Goal: Check status: Check status

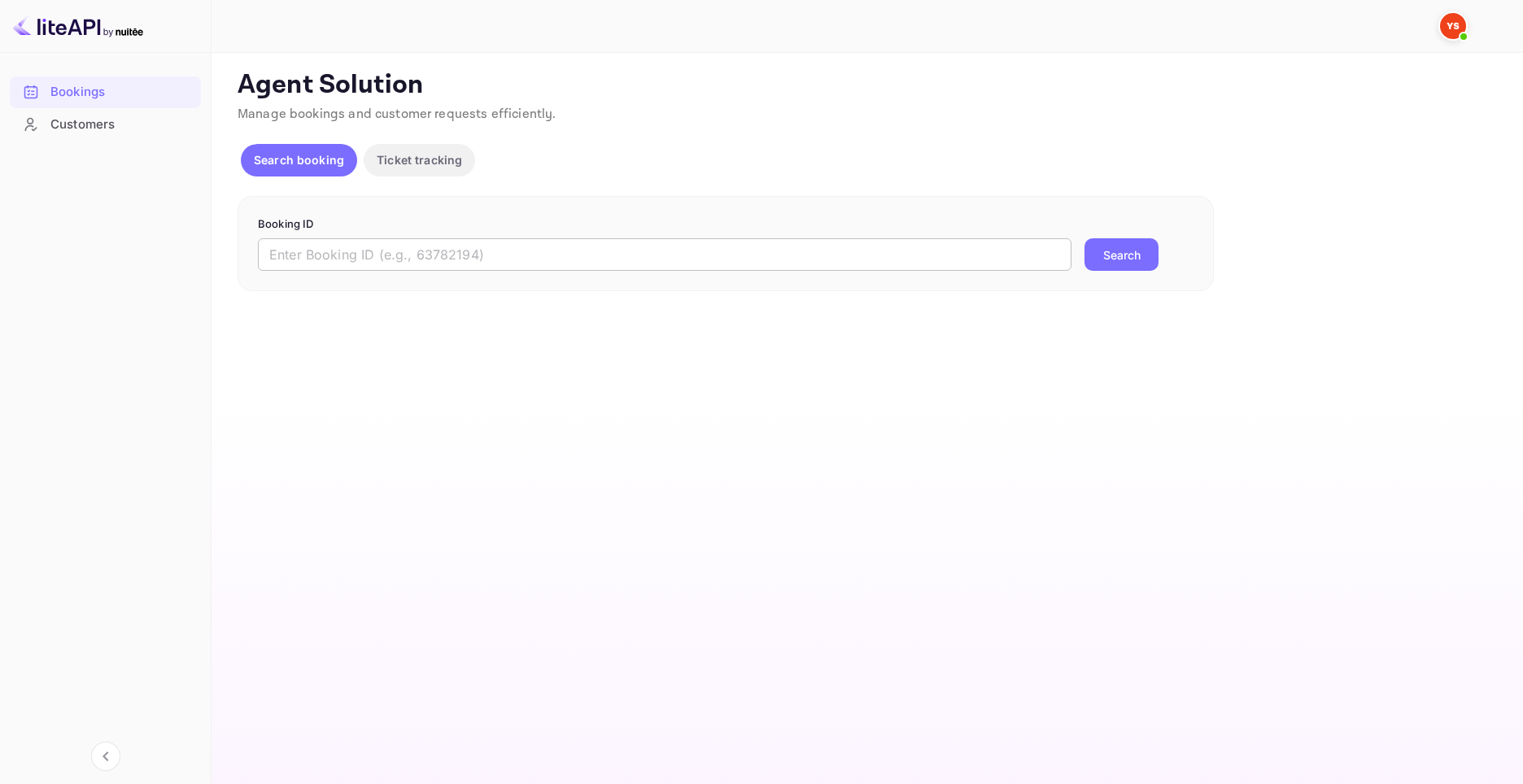
click at [418, 248] on input "text" at bounding box center [665, 254] width 814 height 33
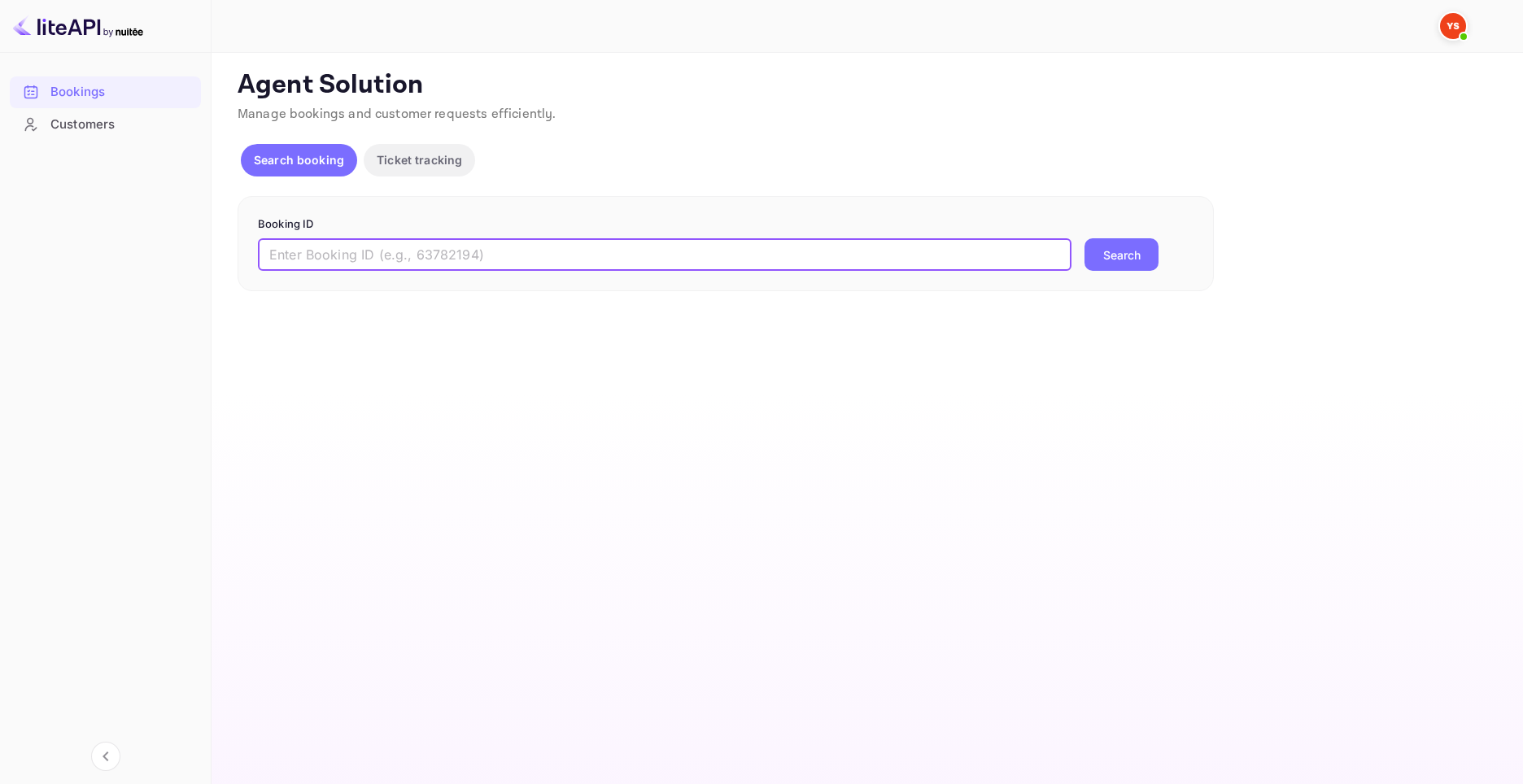
paste input "9270942"
type input "9270942"
click at [1129, 255] on button "Search" at bounding box center [1121, 254] width 74 height 33
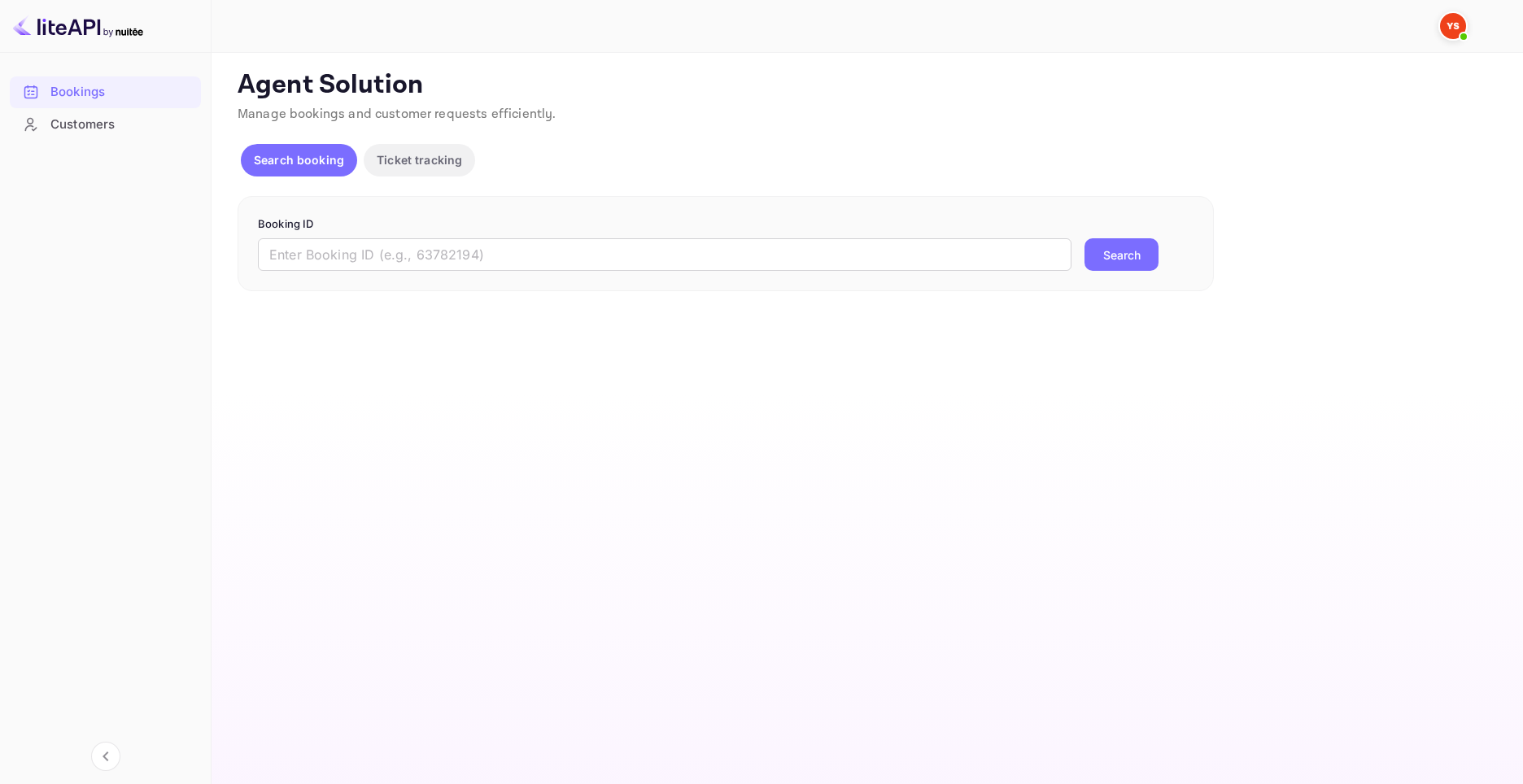
click at [547, 219] on p "Booking ID" at bounding box center [726, 225] width 935 height 16
click at [550, 234] on form "Booking ID ​ Search" at bounding box center [726, 244] width 935 height 56
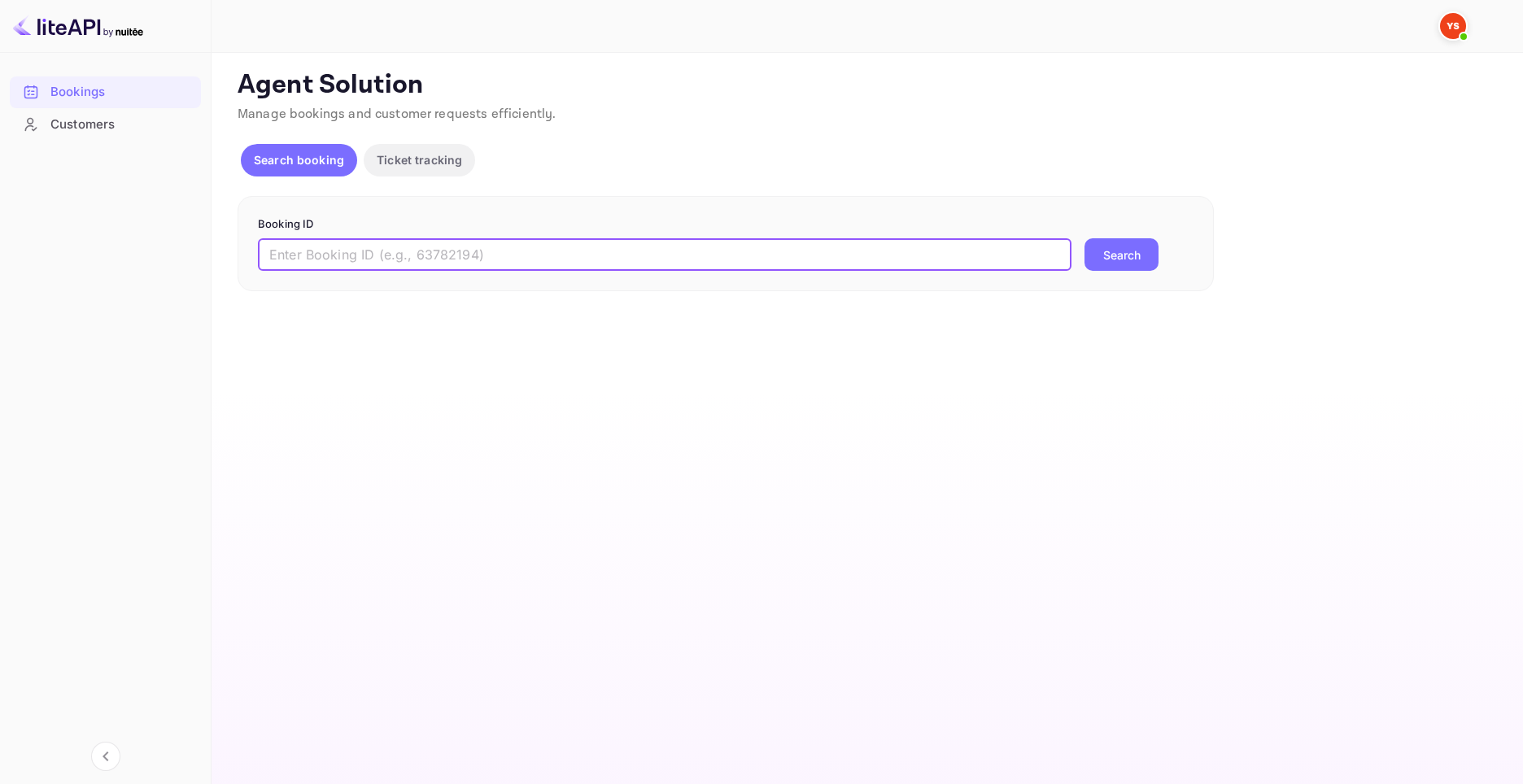
click at [550, 255] on input "text" at bounding box center [665, 254] width 814 height 33
paste input "8861031"
type input "8861031"
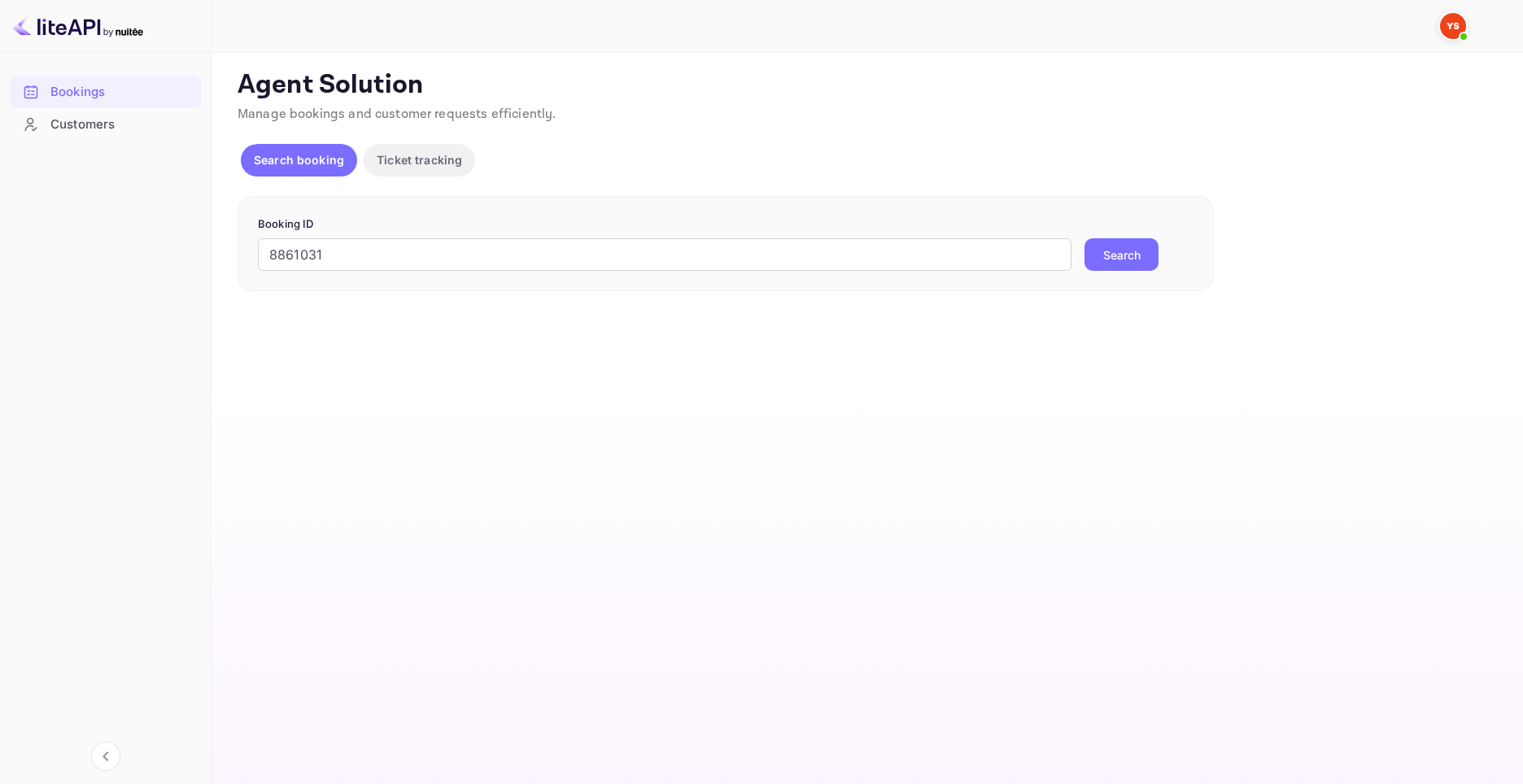
click at [1094, 258] on button "Search" at bounding box center [1121, 254] width 74 height 33
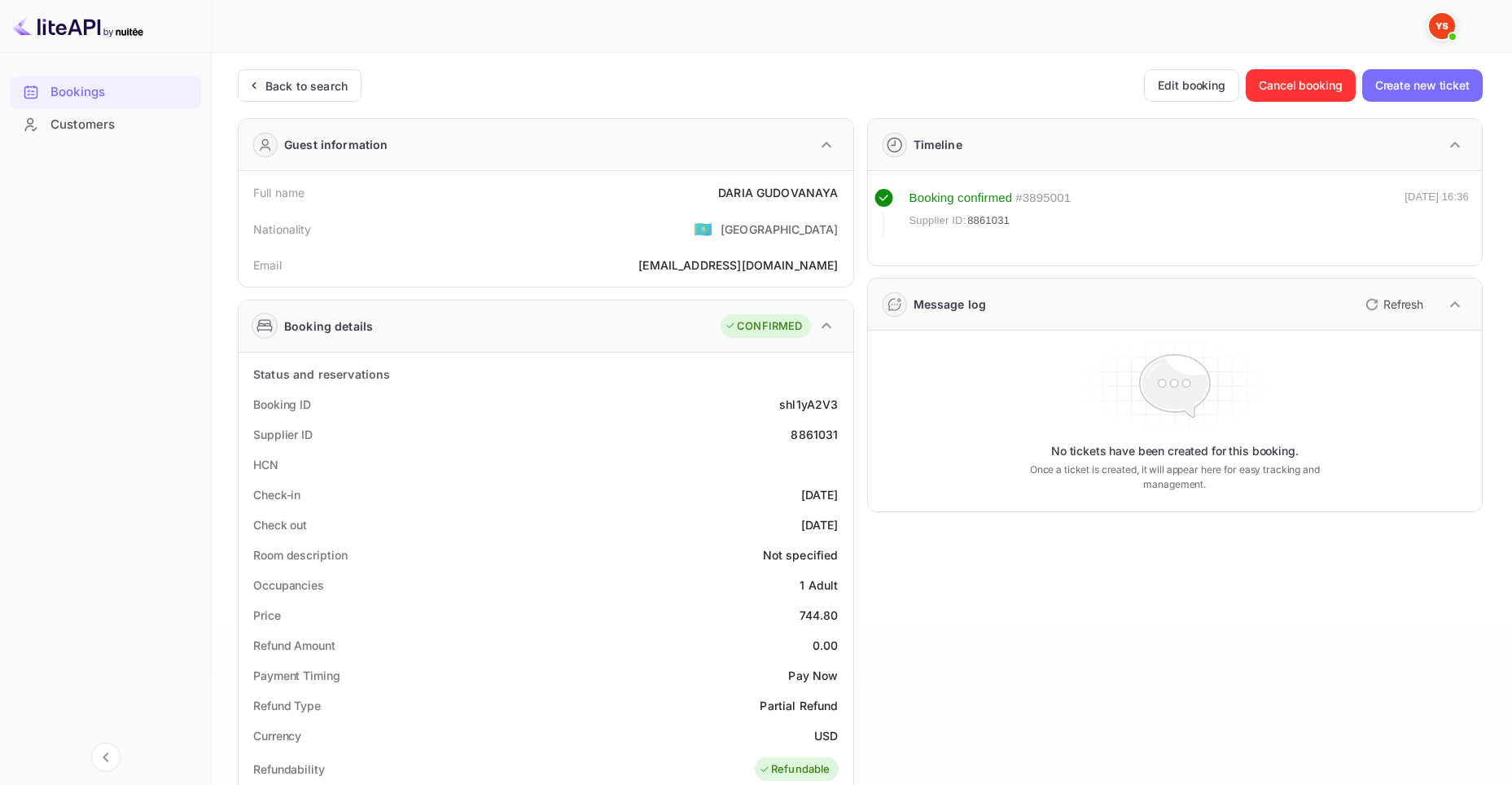
scroll to position [245, 0]
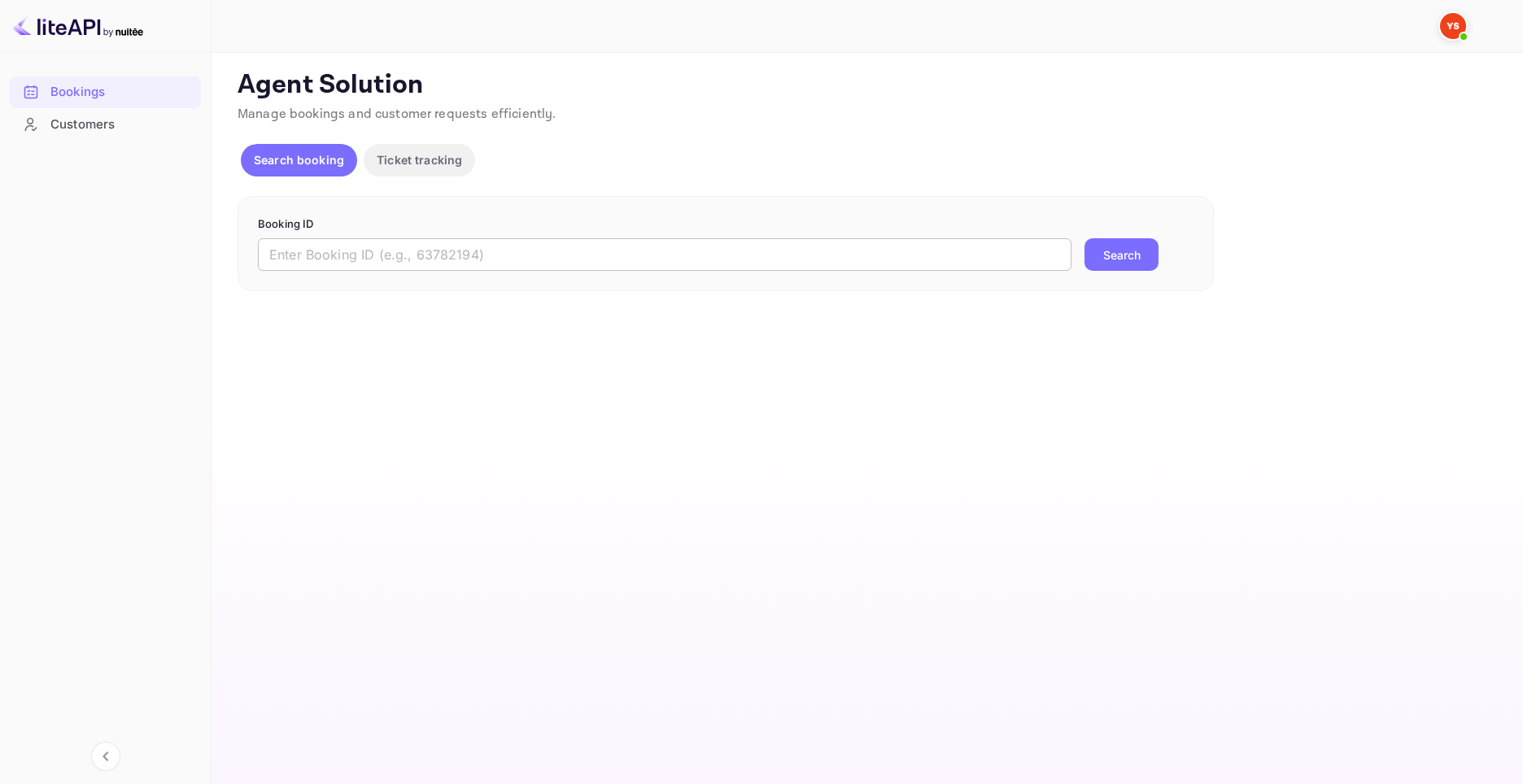
click at [541, 257] on input "text" at bounding box center [665, 254] width 814 height 33
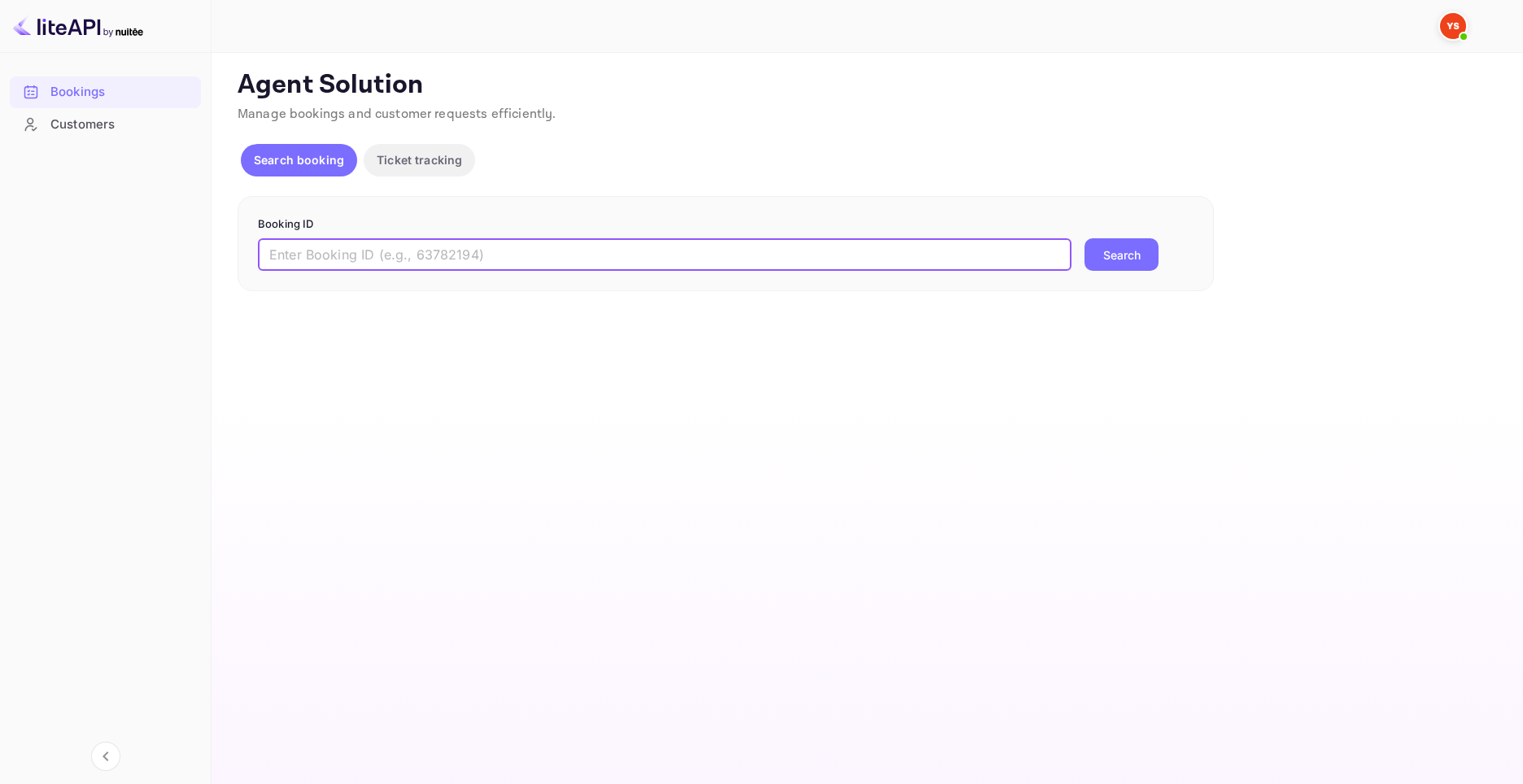
paste input "9130666"
type input "9130666"
click at [1120, 264] on button "Search" at bounding box center [1121, 254] width 74 height 33
